Goal: Information Seeking & Learning: Check status

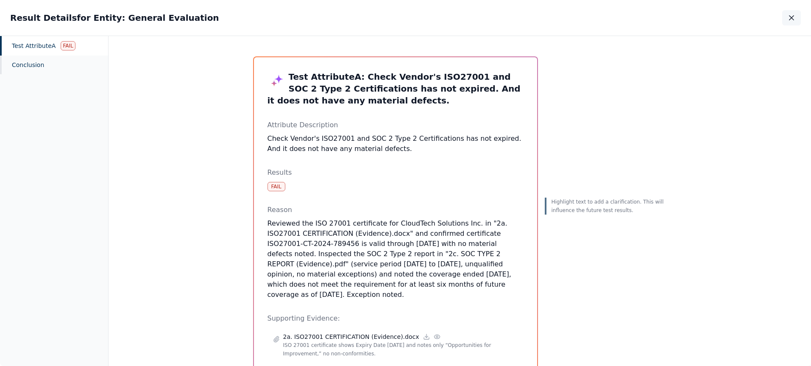
click at [792, 18] on icon "button" at bounding box center [792, 18] width 4 height 4
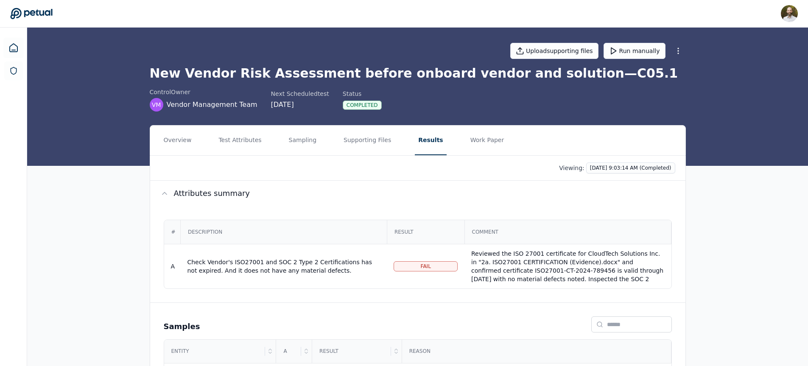
click at [42, 14] on icon at bounding box center [31, 13] width 42 height 11
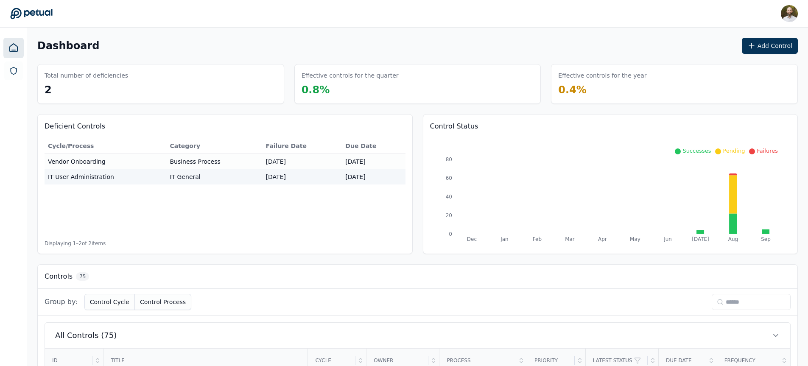
click at [740, 302] on input at bounding box center [751, 302] width 79 height 16
type input "**"
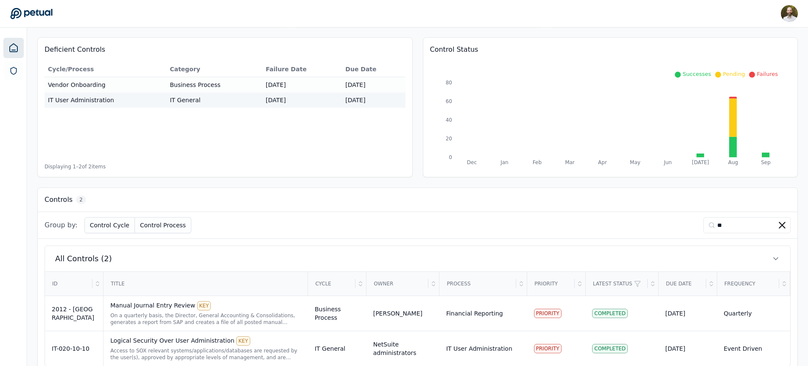
scroll to position [95, 0]
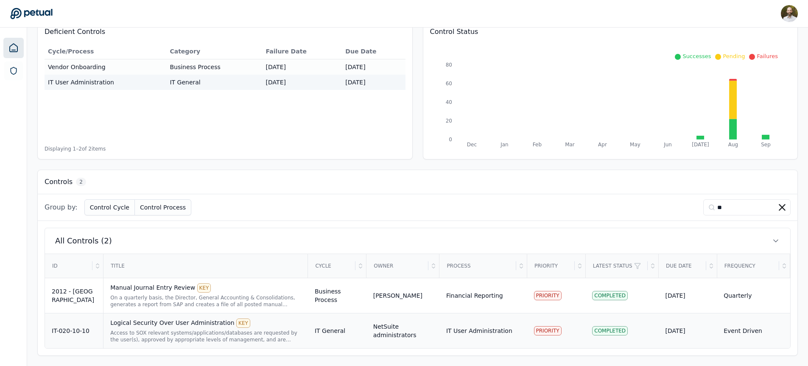
click at [431, 332] on div "NetSuite administrators" at bounding box center [402, 330] width 59 height 17
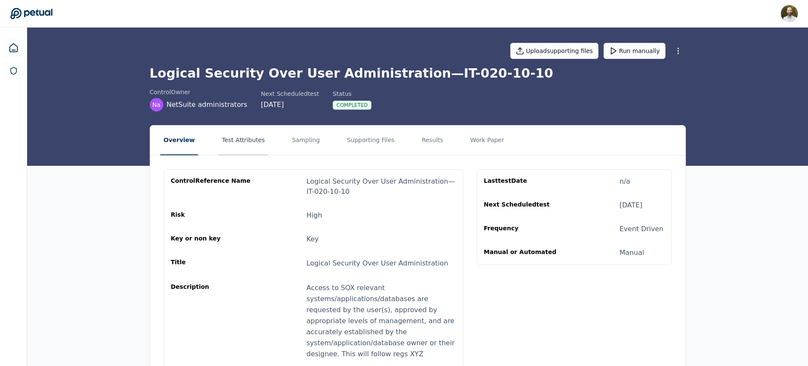
click at [239, 140] on button "Test Attributes" at bounding box center [243, 141] width 50 height 30
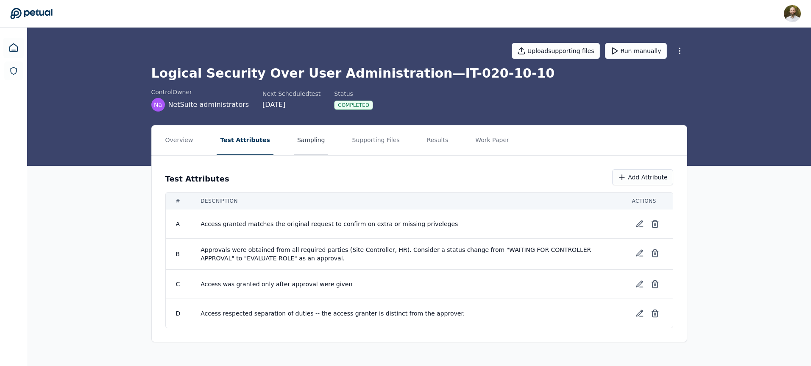
click at [303, 139] on button "Sampling" at bounding box center [311, 141] width 35 height 30
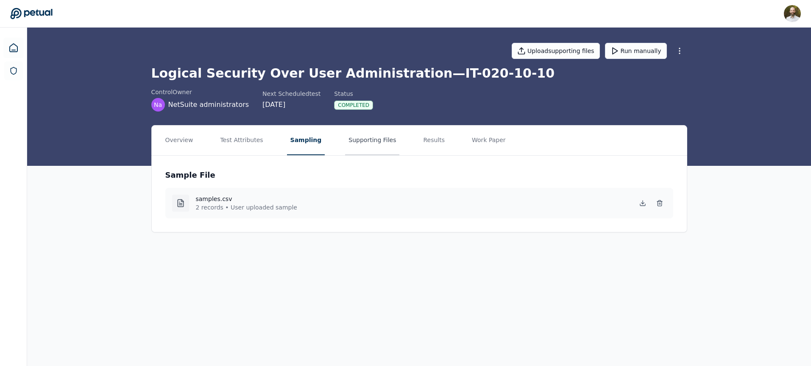
click at [369, 142] on button "Supporting Files" at bounding box center [372, 141] width 54 height 30
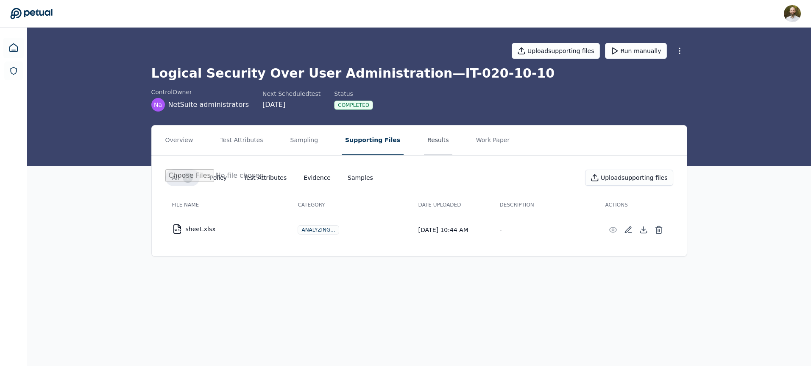
click at [425, 140] on button "Results" at bounding box center [438, 141] width 28 height 30
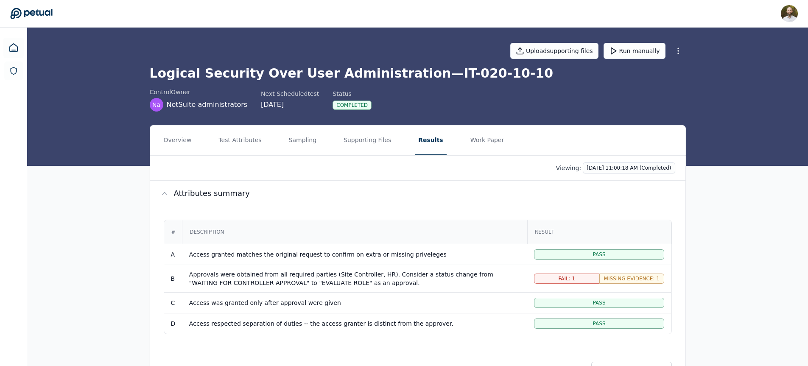
click at [43, 11] on icon at bounding box center [31, 13] width 42 height 11
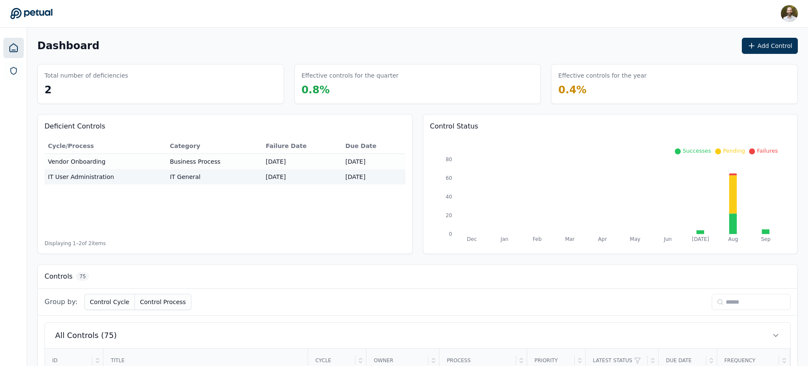
click at [731, 301] on input at bounding box center [751, 302] width 79 height 16
type input "***"
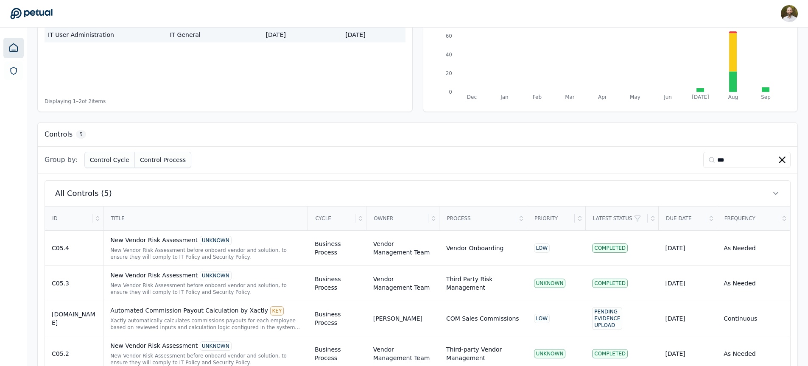
scroll to position [210, 0]
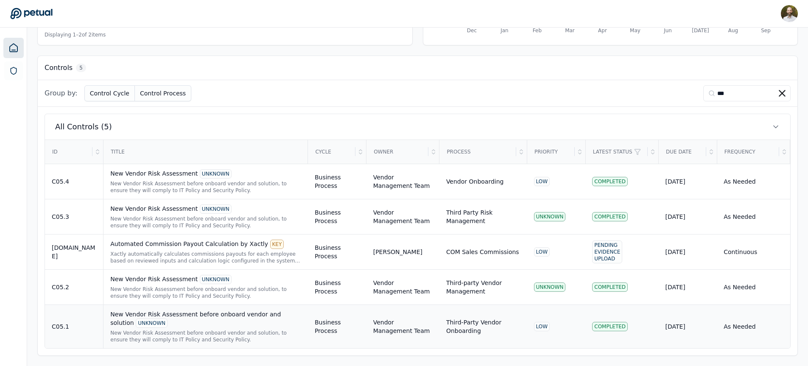
click at [242, 318] on div "New Vendor Risk Assessment before onboard vendor and solution UNKNOWN" at bounding box center [205, 319] width 191 height 18
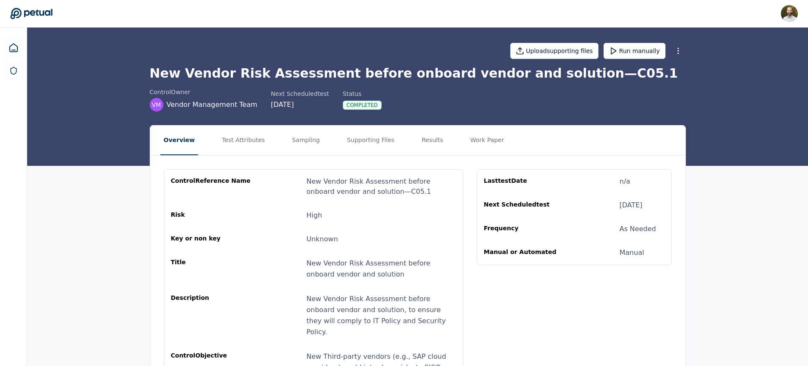
scroll to position [42, 0]
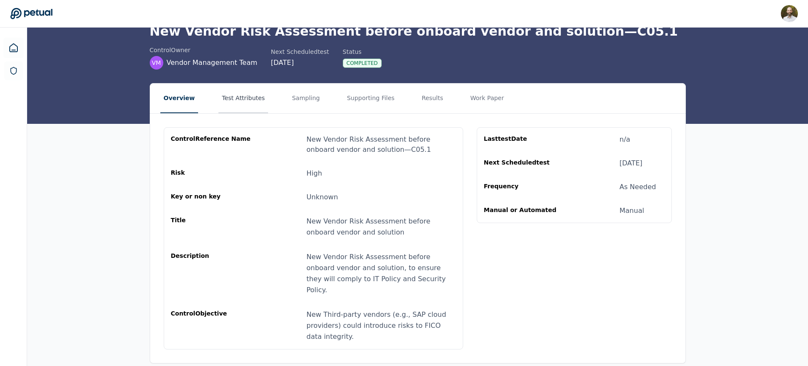
click at [240, 100] on button "Test Attributes" at bounding box center [243, 99] width 50 height 30
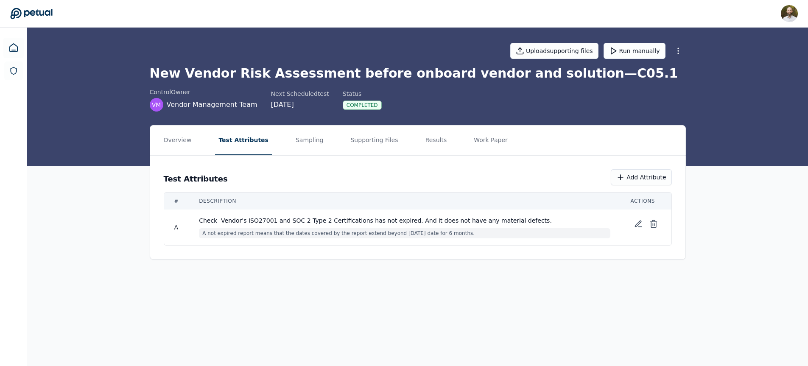
scroll to position [0, 0]
click at [425, 142] on button "Results" at bounding box center [438, 141] width 28 height 30
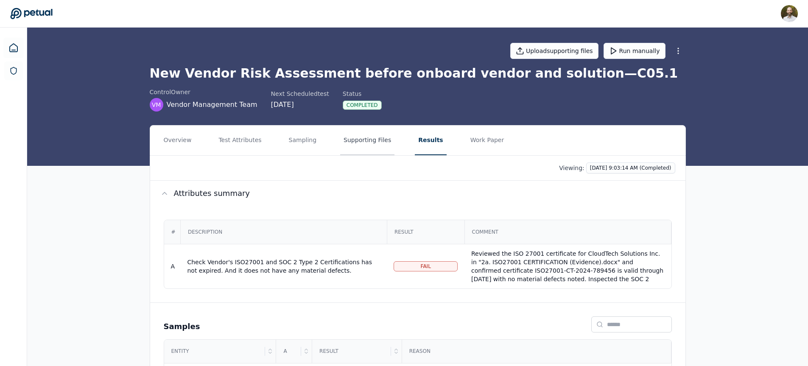
click at [347, 139] on button "Supporting Files" at bounding box center [367, 141] width 54 height 30
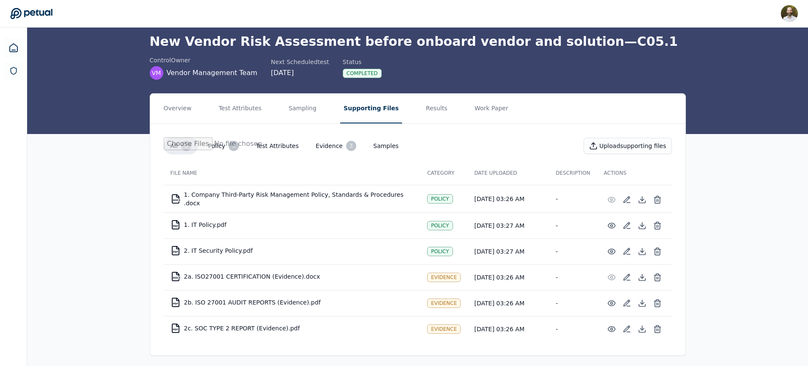
scroll to position [34, 0]
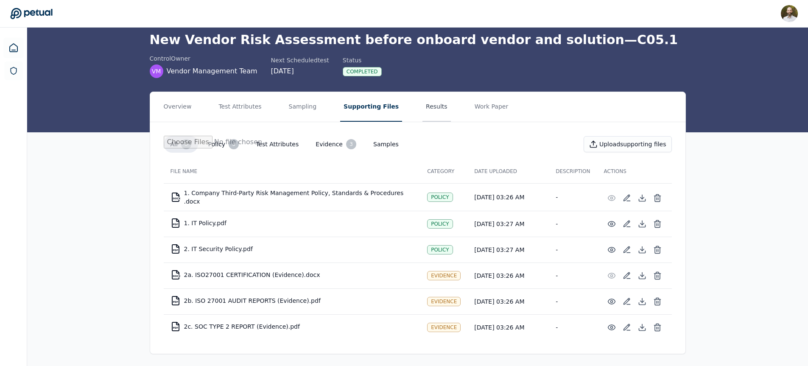
click at [427, 106] on button "Results" at bounding box center [436, 107] width 28 height 30
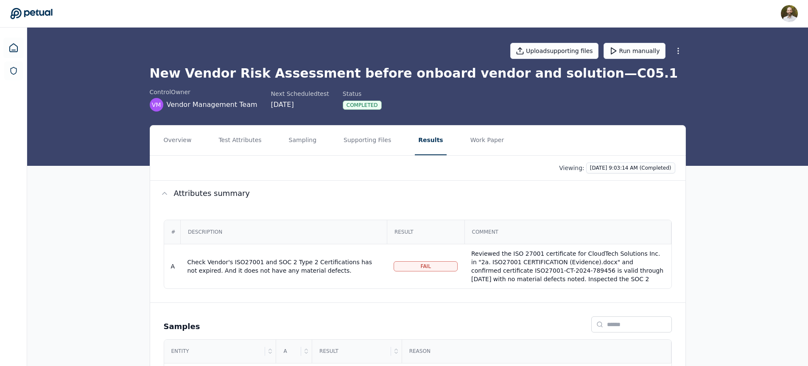
click at [37, 15] on icon at bounding box center [31, 14] width 42 height 12
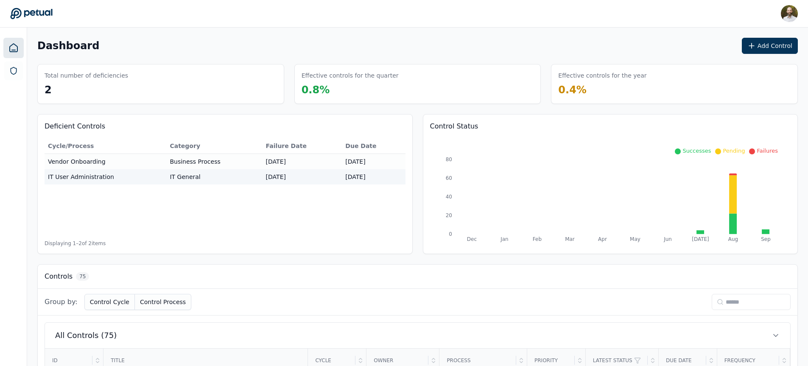
click at [732, 304] on input at bounding box center [751, 302] width 79 height 16
type input "**"
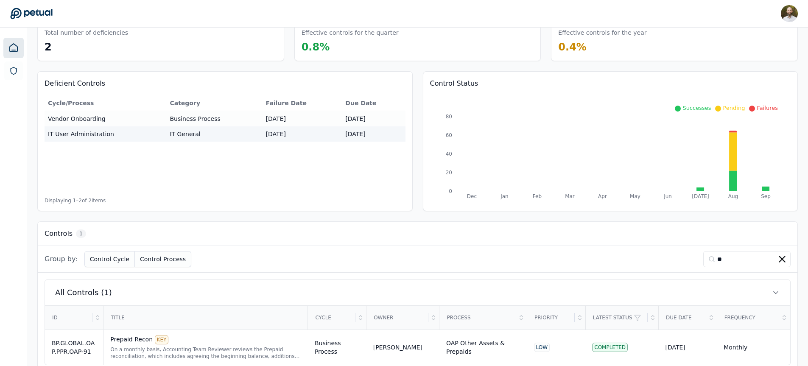
scroll to position [60, 0]
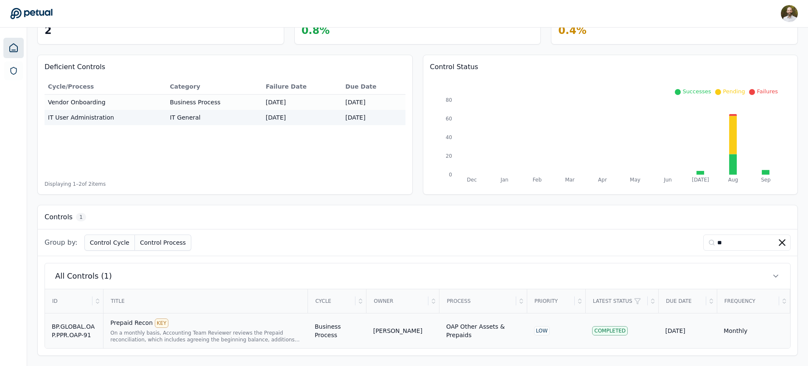
click at [263, 337] on div "On a monthly basis, Accounting Team Reviewer reviews the Prepaid reconciliation…" at bounding box center [205, 337] width 191 height 14
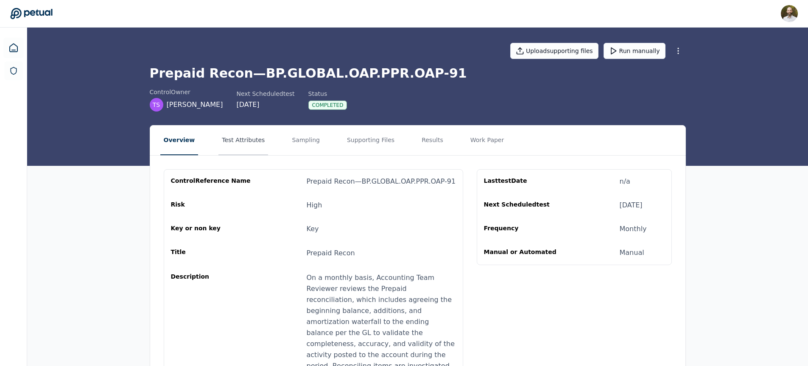
click at [245, 138] on button "Test Attributes" at bounding box center [243, 141] width 50 height 30
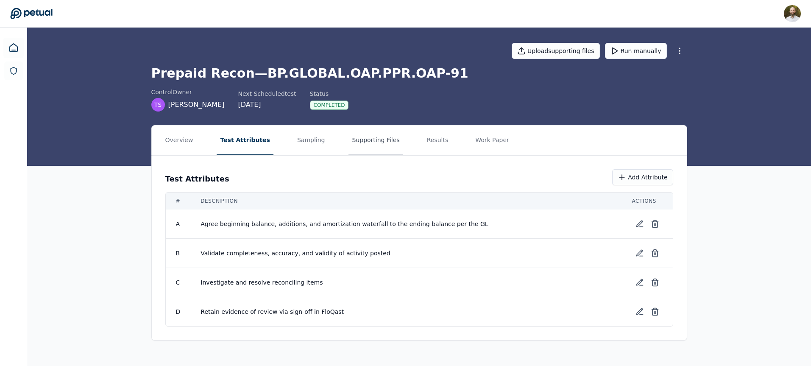
click at [357, 141] on button "Supporting Files" at bounding box center [376, 141] width 54 height 30
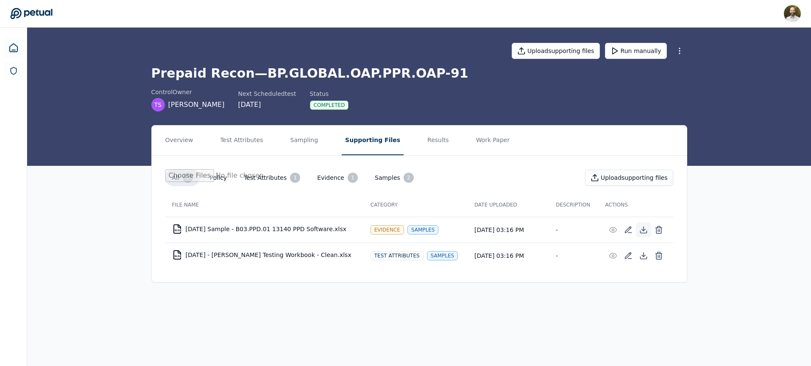
click at [643, 229] on icon at bounding box center [643, 230] width 3 height 2
click at [424, 143] on button "Results" at bounding box center [438, 141] width 28 height 30
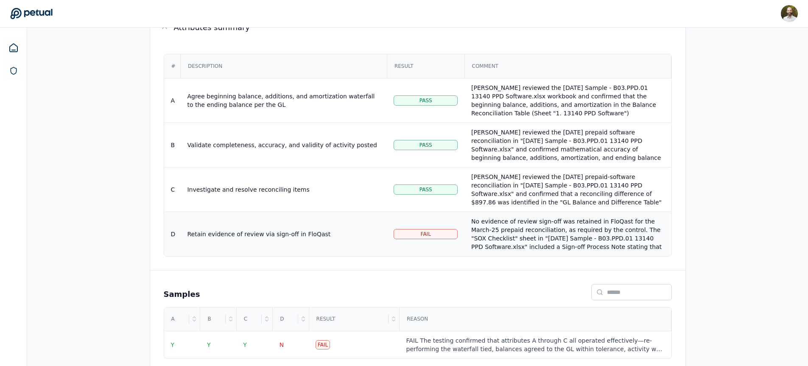
scroll to position [165, 0]
